Goal: Use online tool/utility: Utilize a website feature to perform a specific function

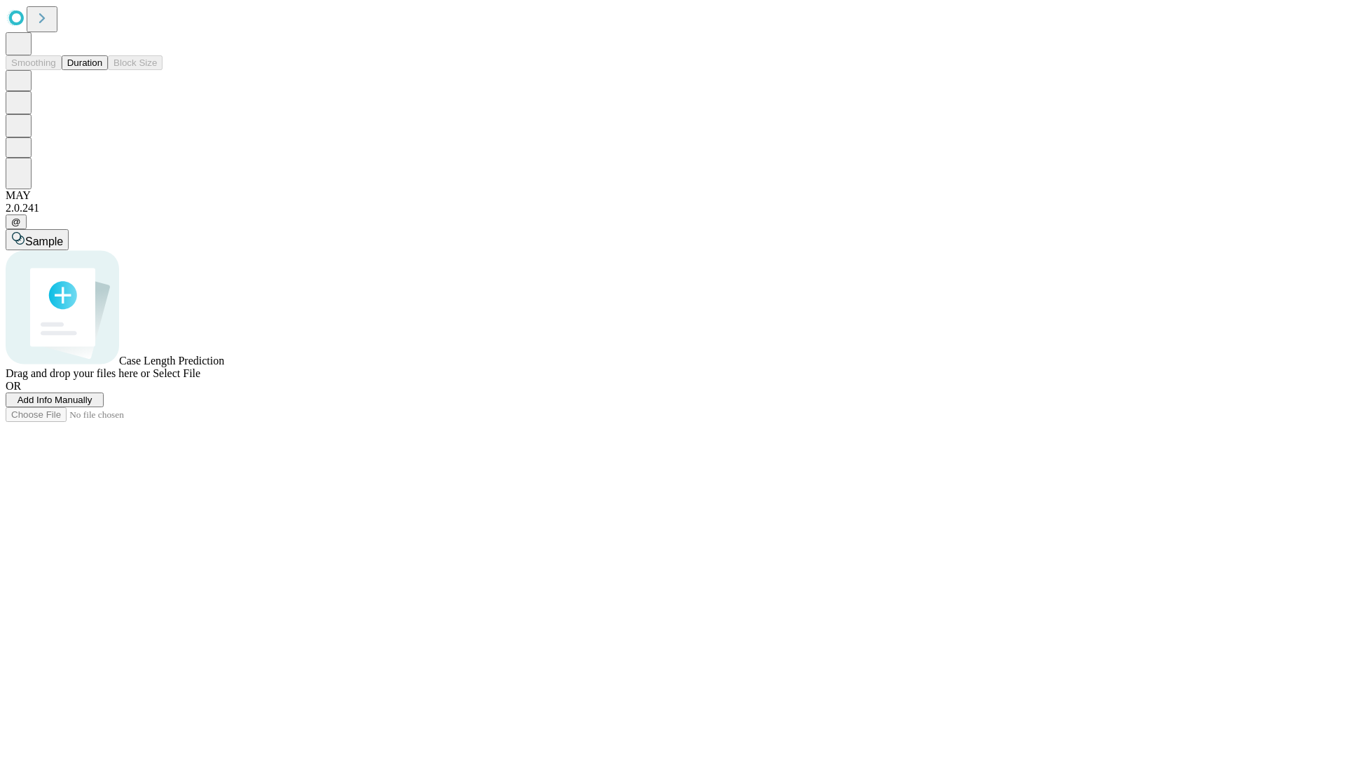
click at [102, 70] on button "Duration" at bounding box center [85, 62] width 46 height 15
click at [92, 405] on span "Add Info Manually" at bounding box center [55, 399] width 75 height 11
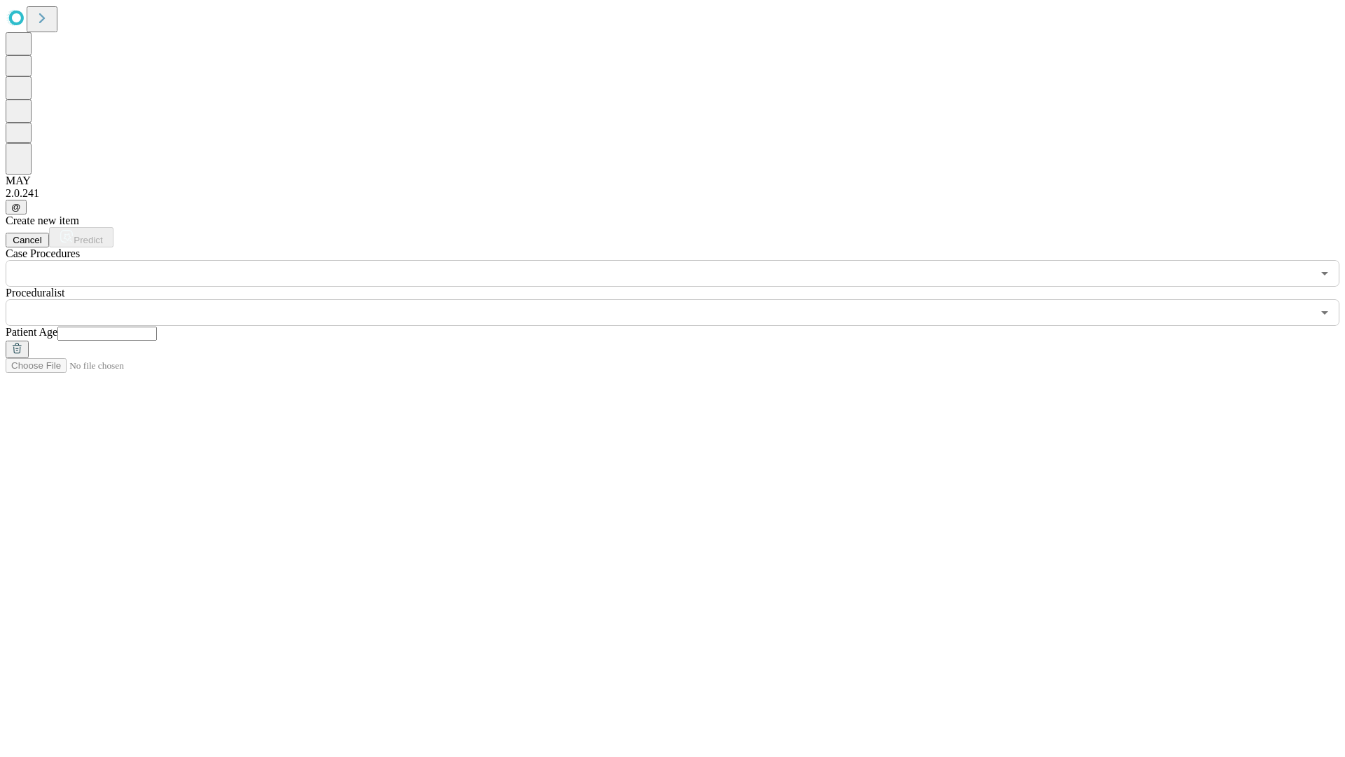
click at [157, 326] on input "text" at bounding box center [106, 333] width 99 height 14
type input "**"
click at [682, 299] on input "text" at bounding box center [659, 312] width 1306 height 27
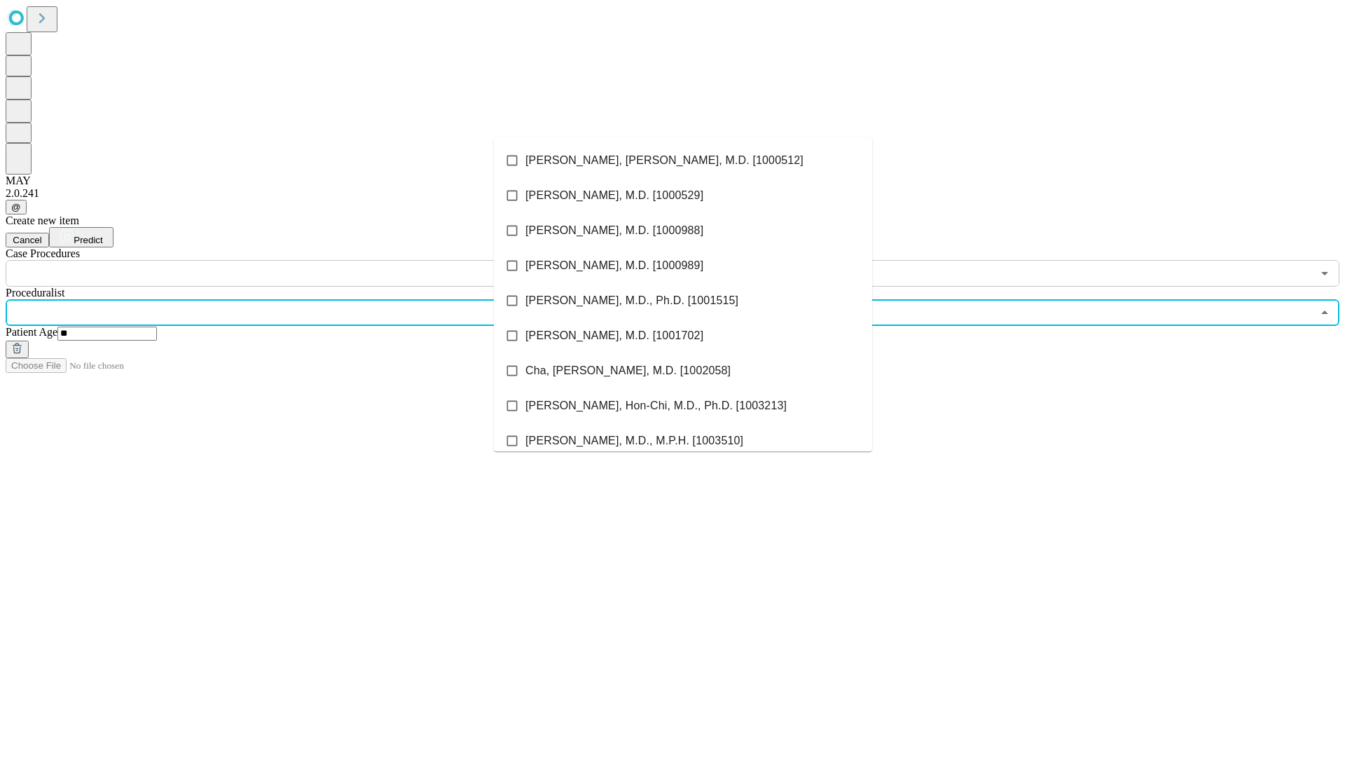
click at [683, 160] on li "[PERSON_NAME], [PERSON_NAME], M.D. [1000512]" at bounding box center [683, 160] width 378 height 35
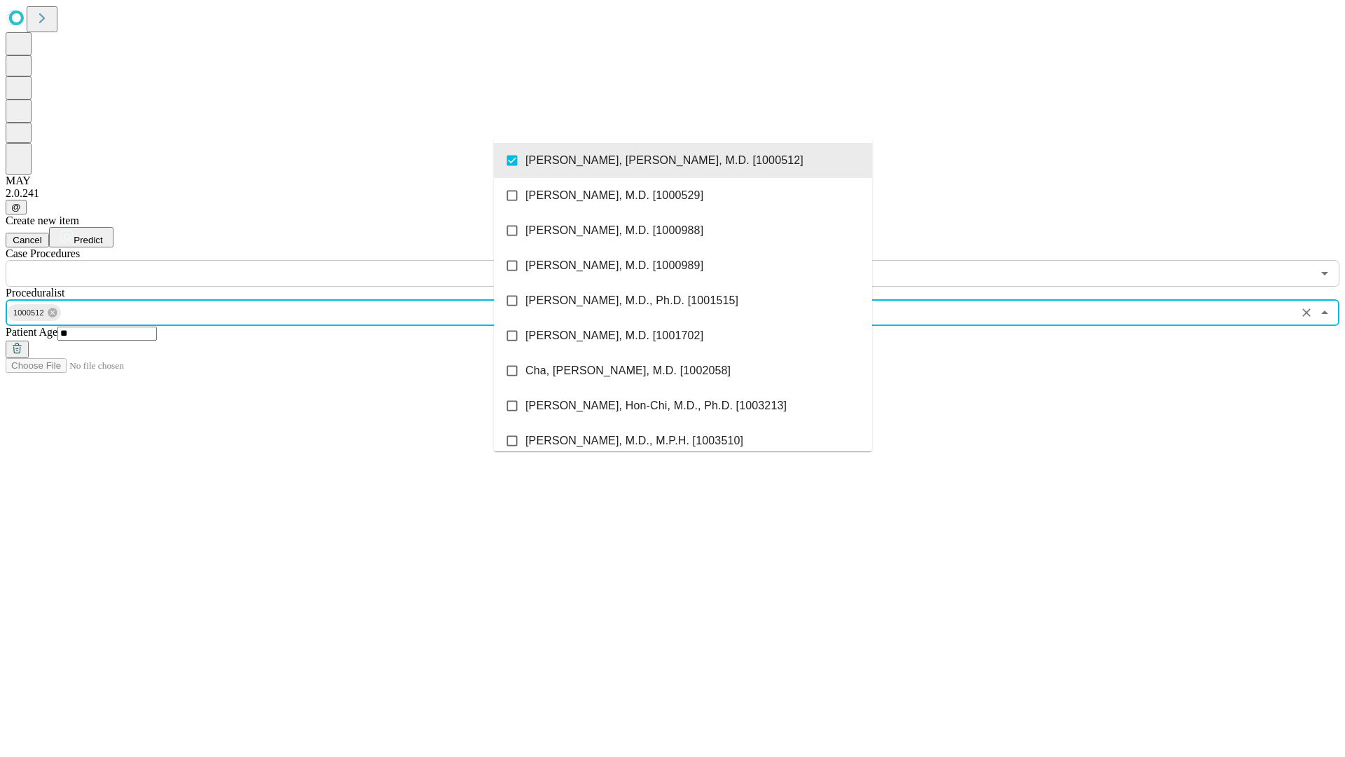
click at [294, 260] on input "text" at bounding box center [659, 273] width 1306 height 27
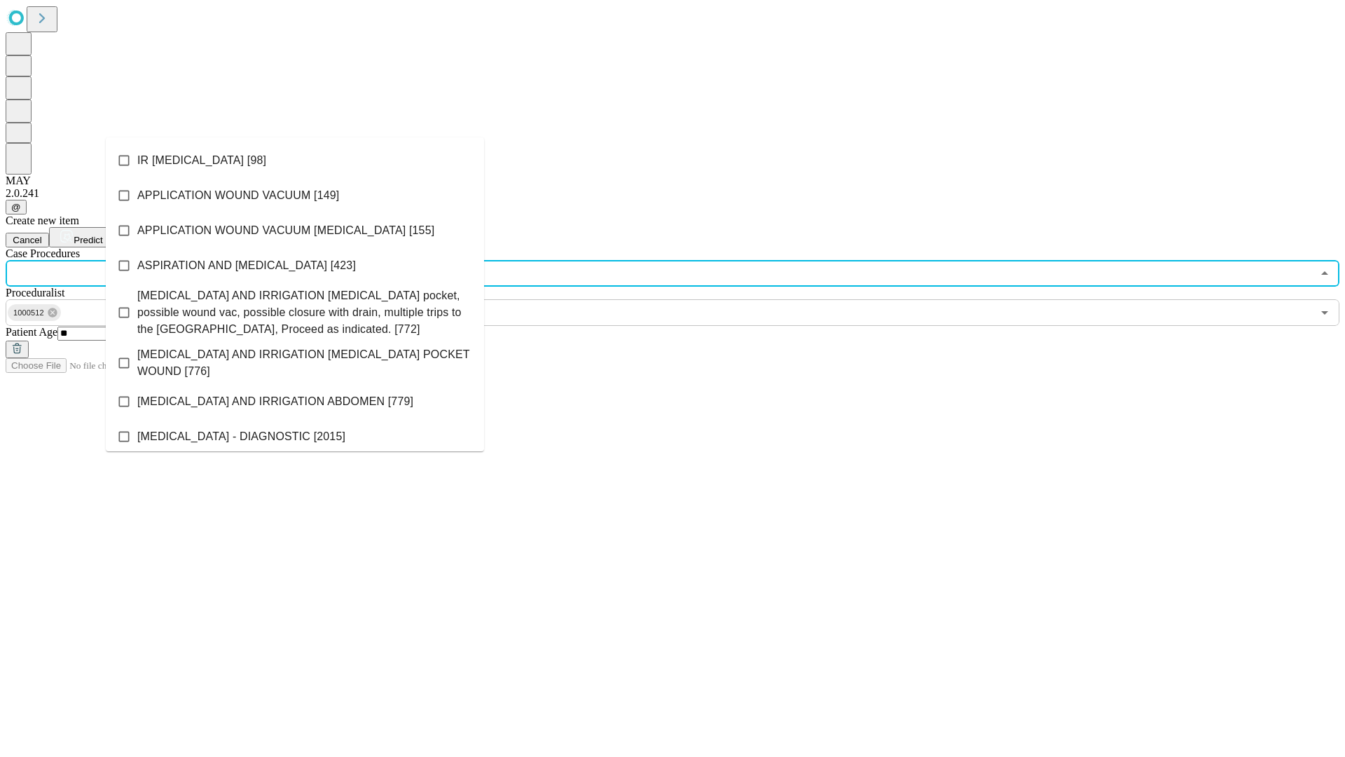
click at [295, 160] on li "IR [MEDICAL_DATA] [98]" at bounding box center [295, 160] width 378 height 35
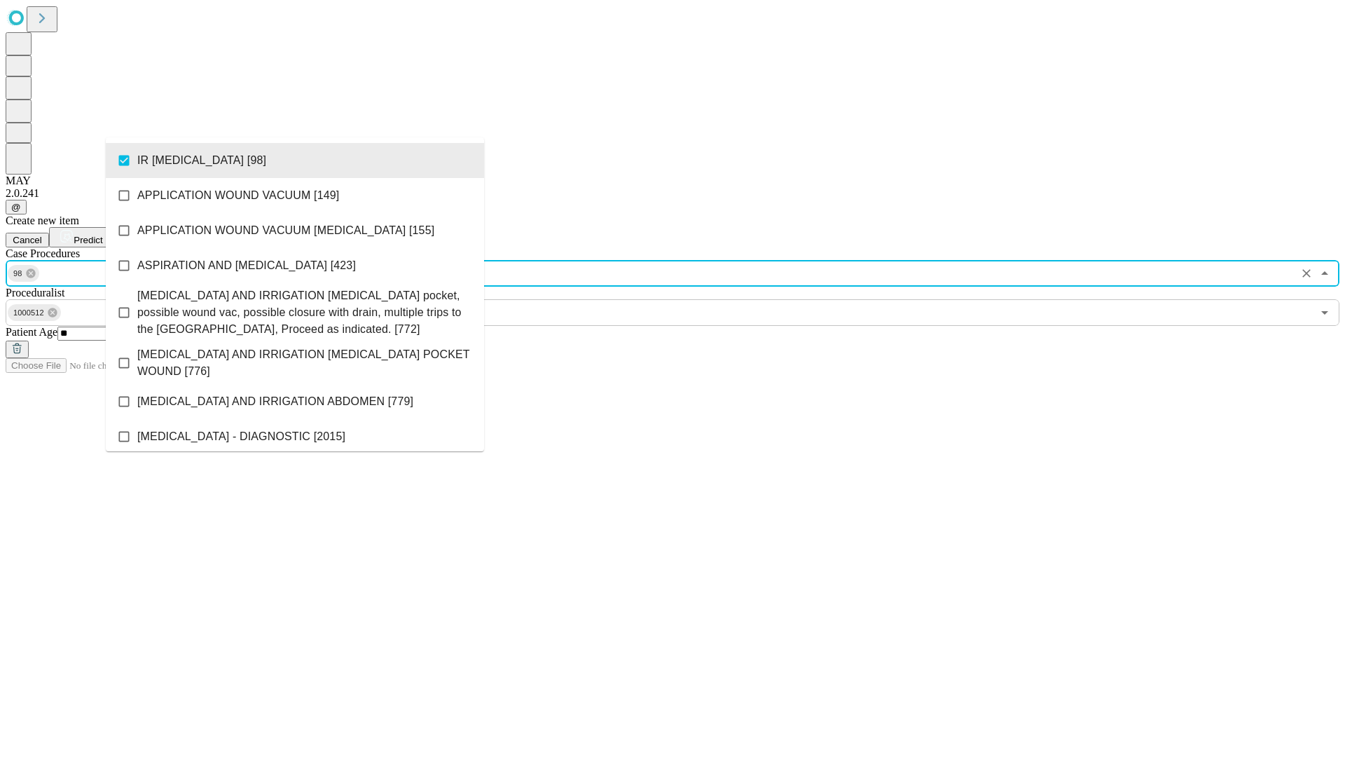
click at [102, 235] on span "Predict" at bounding box center [88, 240] width 29 height 11
